Goal: Find specific page/section: Find specific page/section

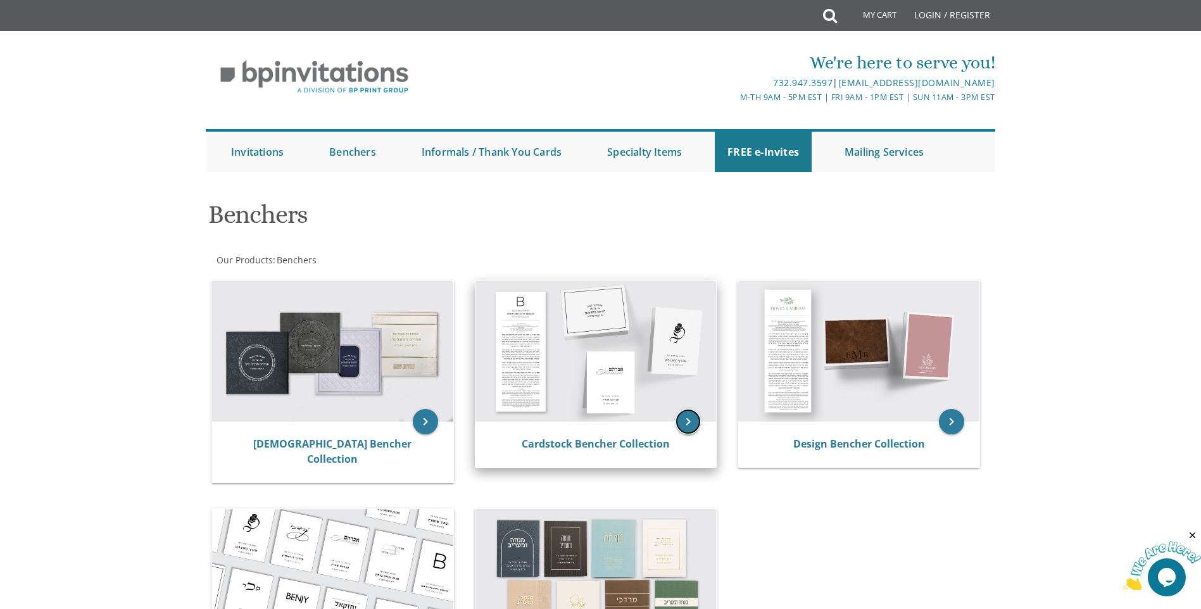
click at [678, 421] on icon "keyboard_arrow_right" at bounding box center [687, 421] width 25 height 25
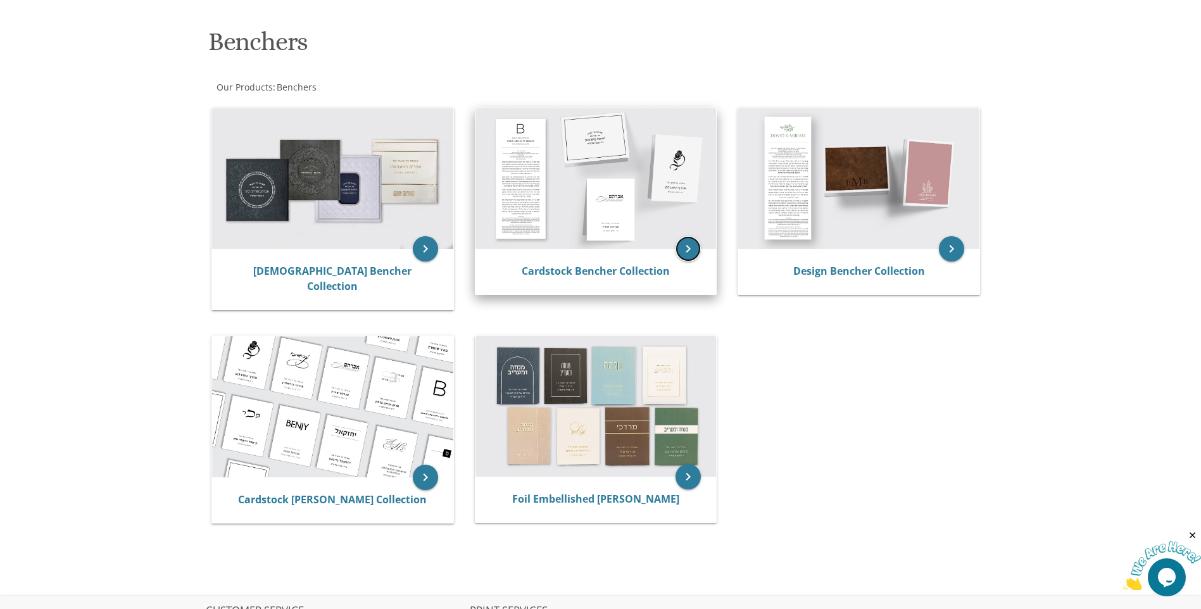
scroll to position [127, 0]
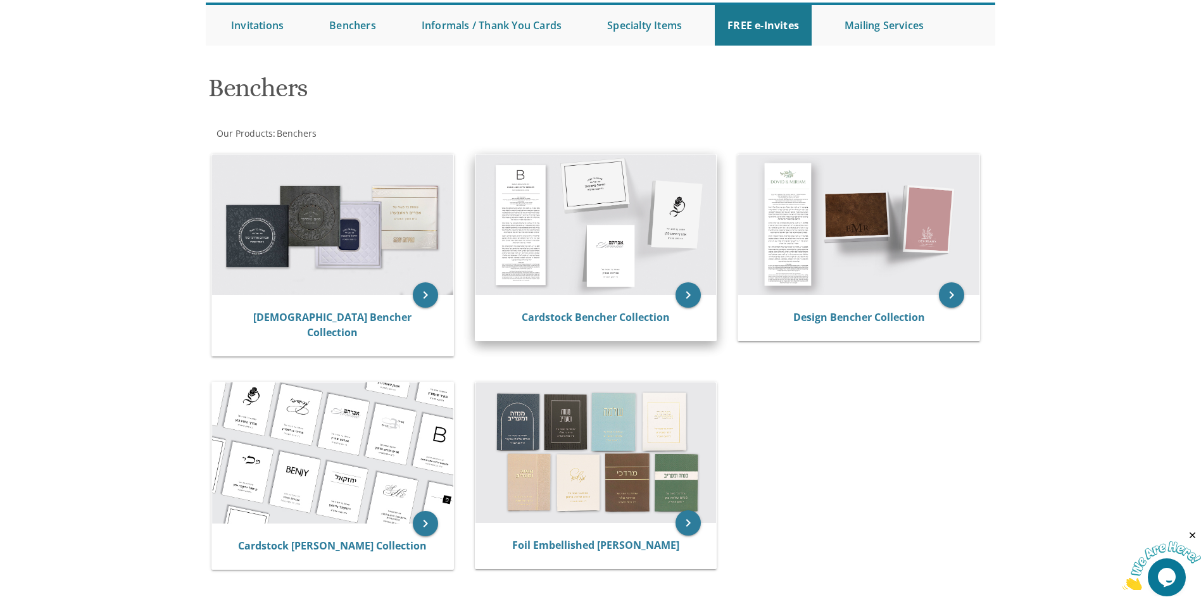
click at [646, 306] on div "Cardstock Bencher Collection" at bounding box center [595, 318] width 241 height 46
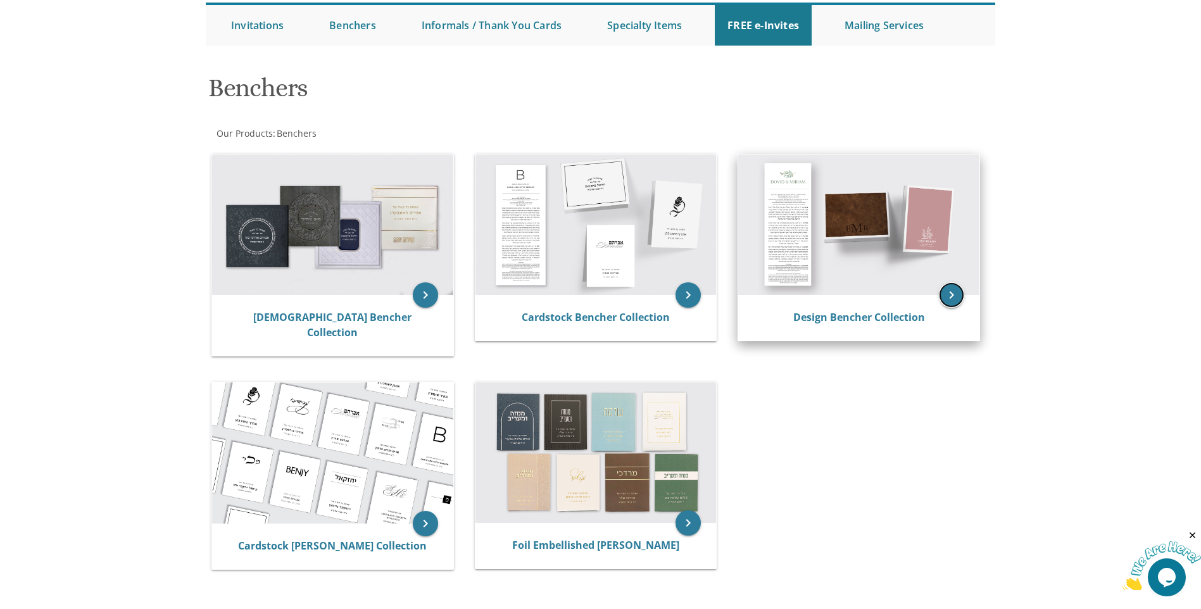
click at [942, 303] on icon "keyboard_arrow_right" at bounding box center [951, 294] width 25 height 25
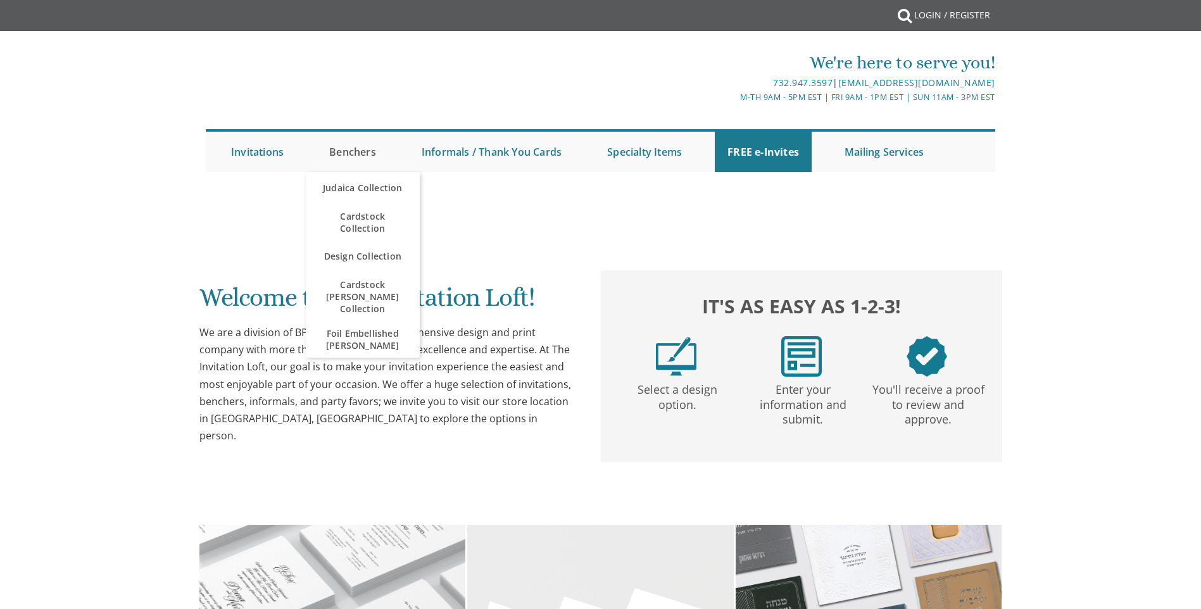
click at [378, 160] on link "Benchers" at bounding box center [352, 152] width 72 height 41
click at [364, 249] on link "Design Collection" at bounding box center [363, 257] width 114 height 32
